Goal: Navigation & Orientation: Find specific page/section

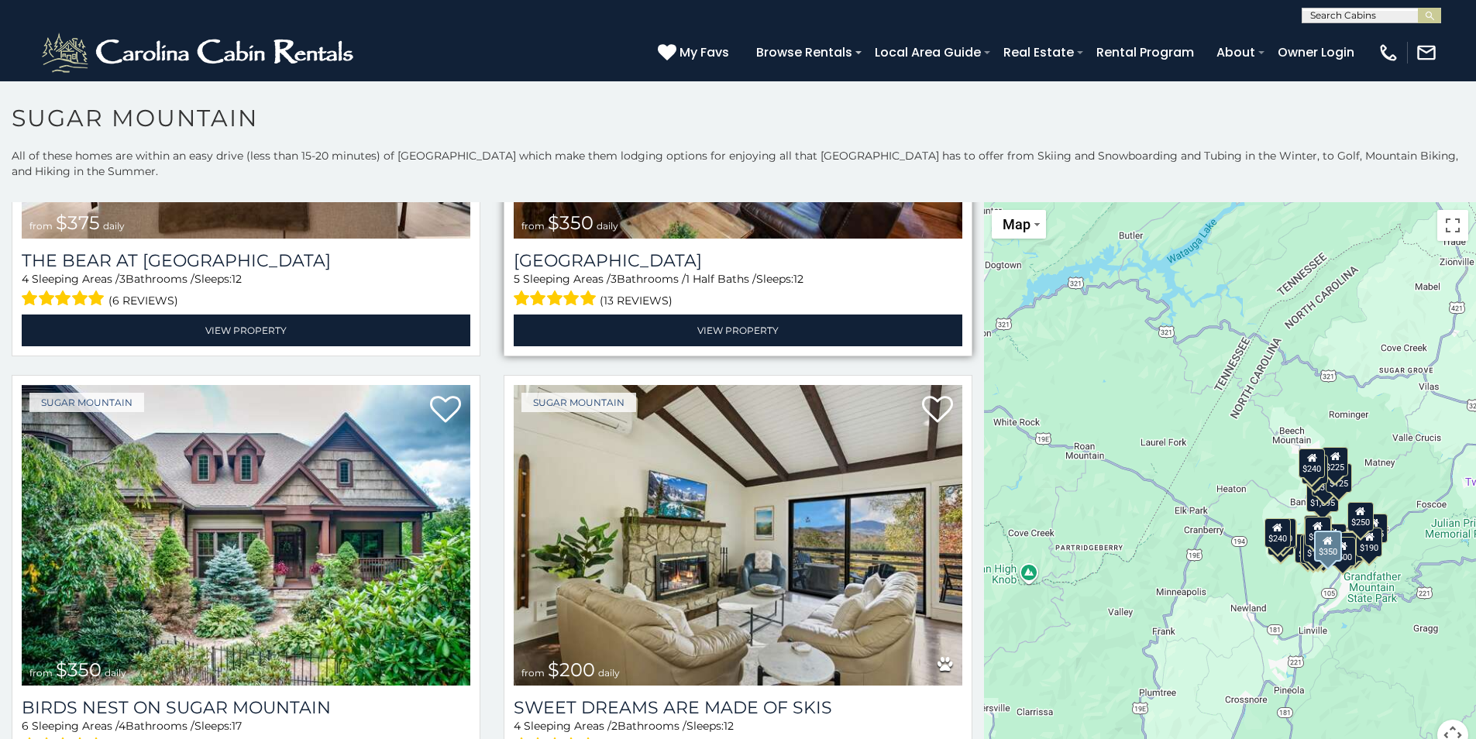
scroll to position [310, 0]
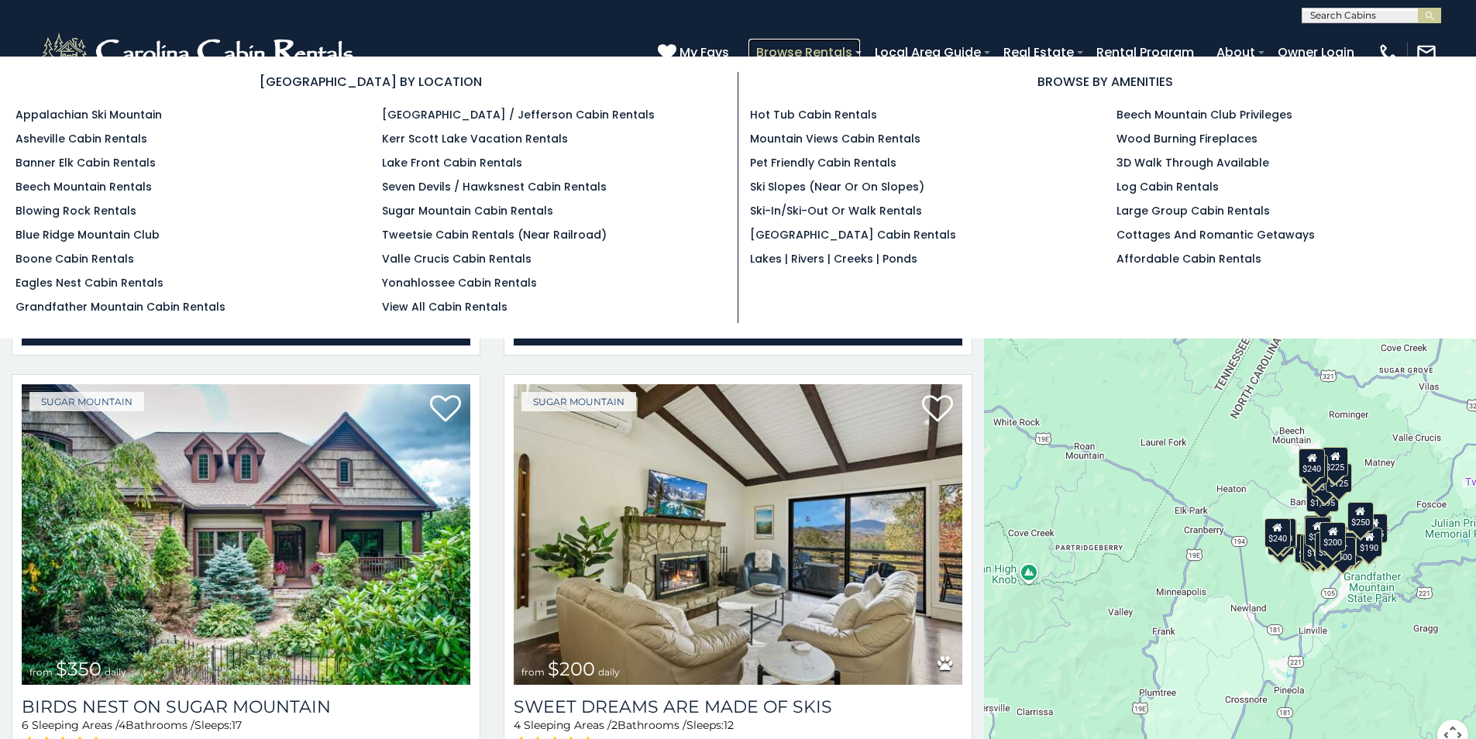
click at [776, 55] on link "Browse Rentals" at bounding box center [804, 52] width 112 height 27
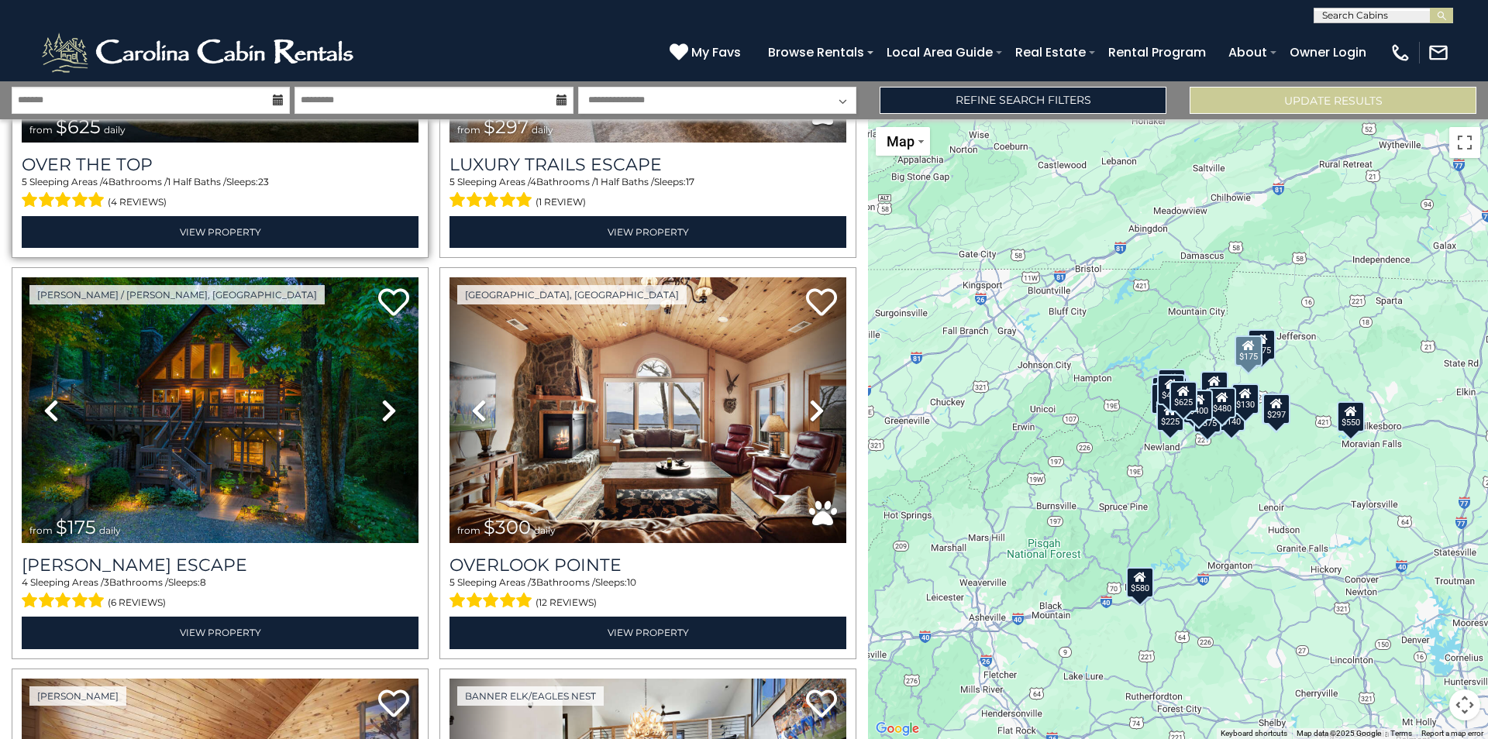
scroll to position [387, 0]
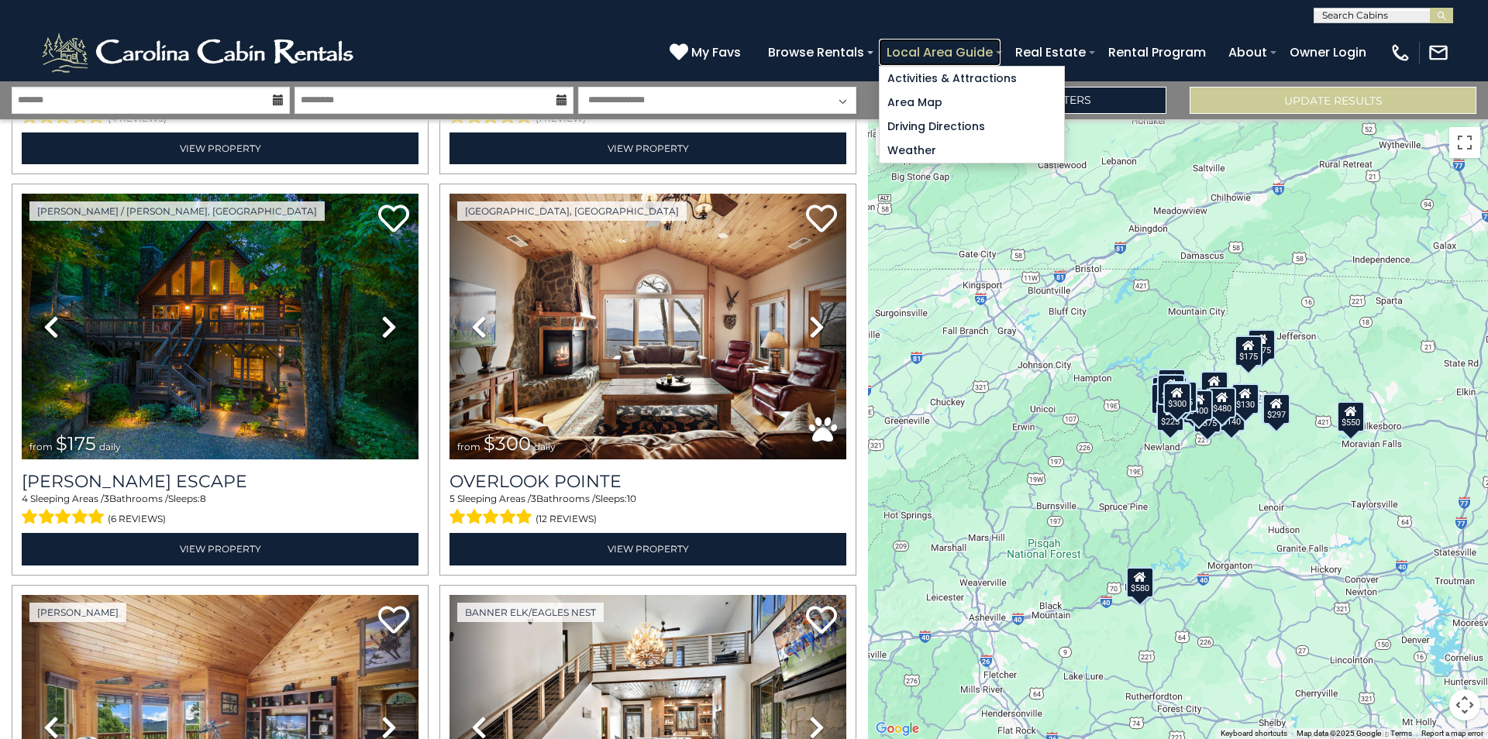
click at [960, 57] on link "Local Area Guide" at bounding box center [940, 52] width 122 height 27
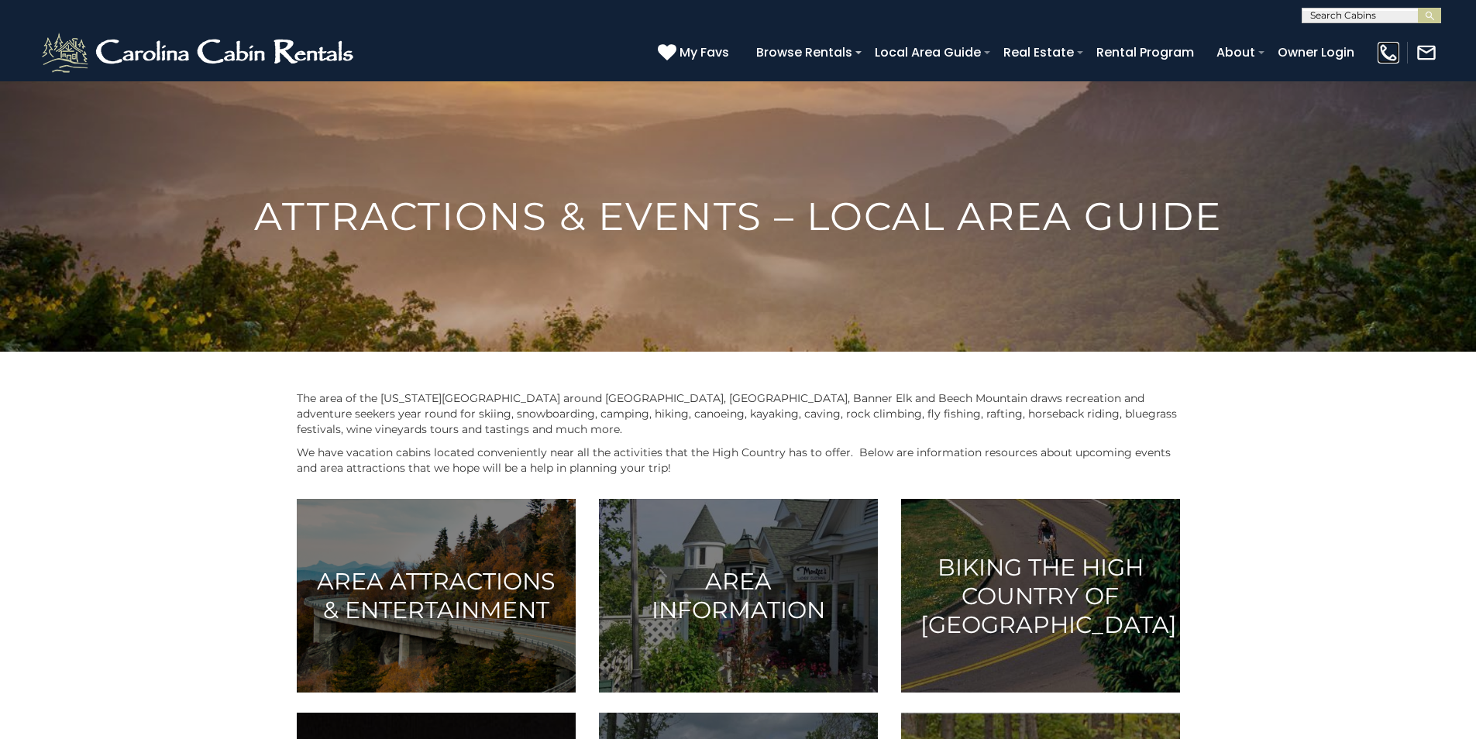
click at [1381, 45] on img at bounding box center [1389, 53] width 22 height 22
